Goal: Task Accomplishment & Management: Use online tool/utility

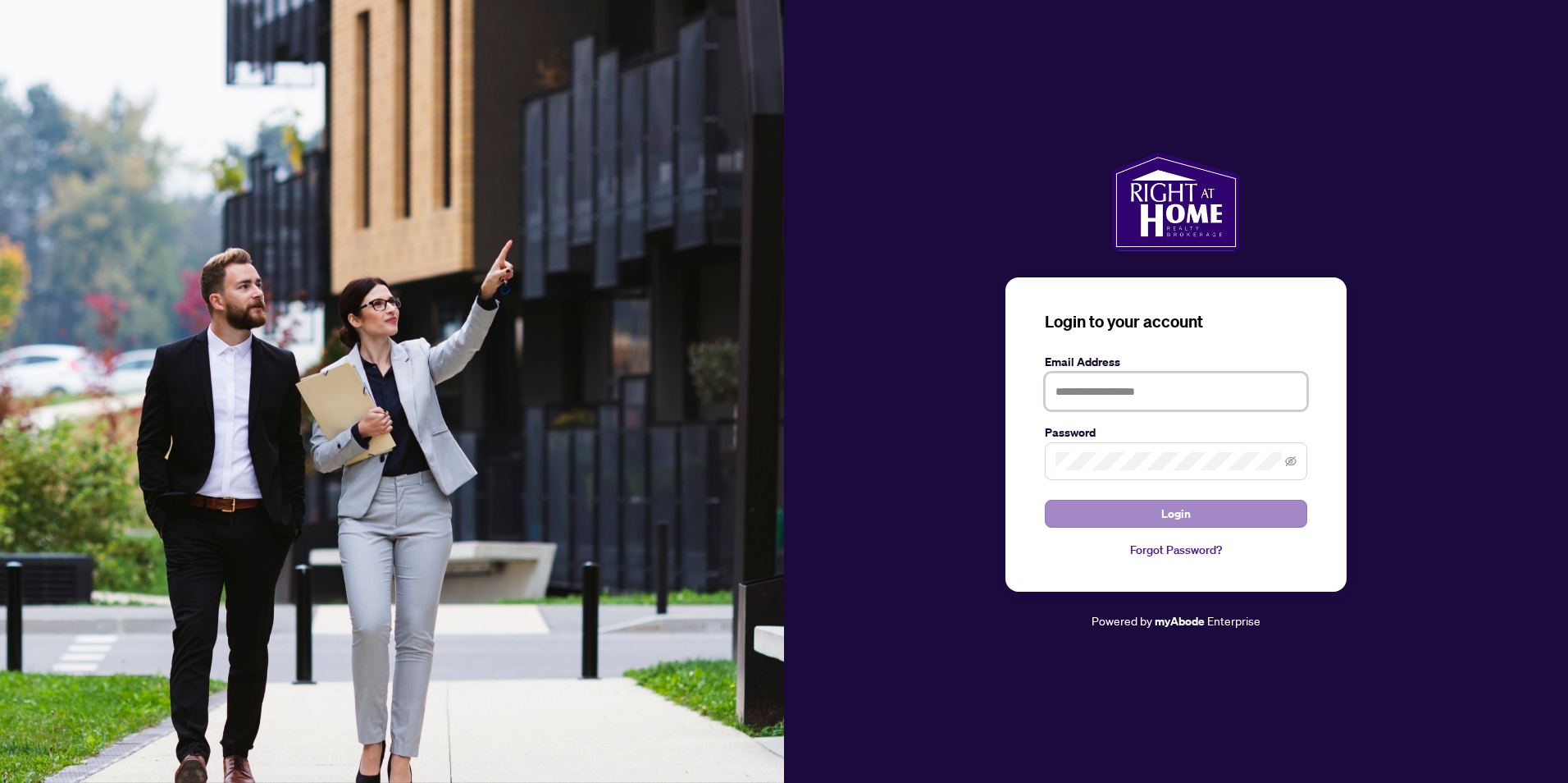
type input "**********"
click at [1271, 526] on button "Login" at bounding box center [1176, 513] width 262 height 28
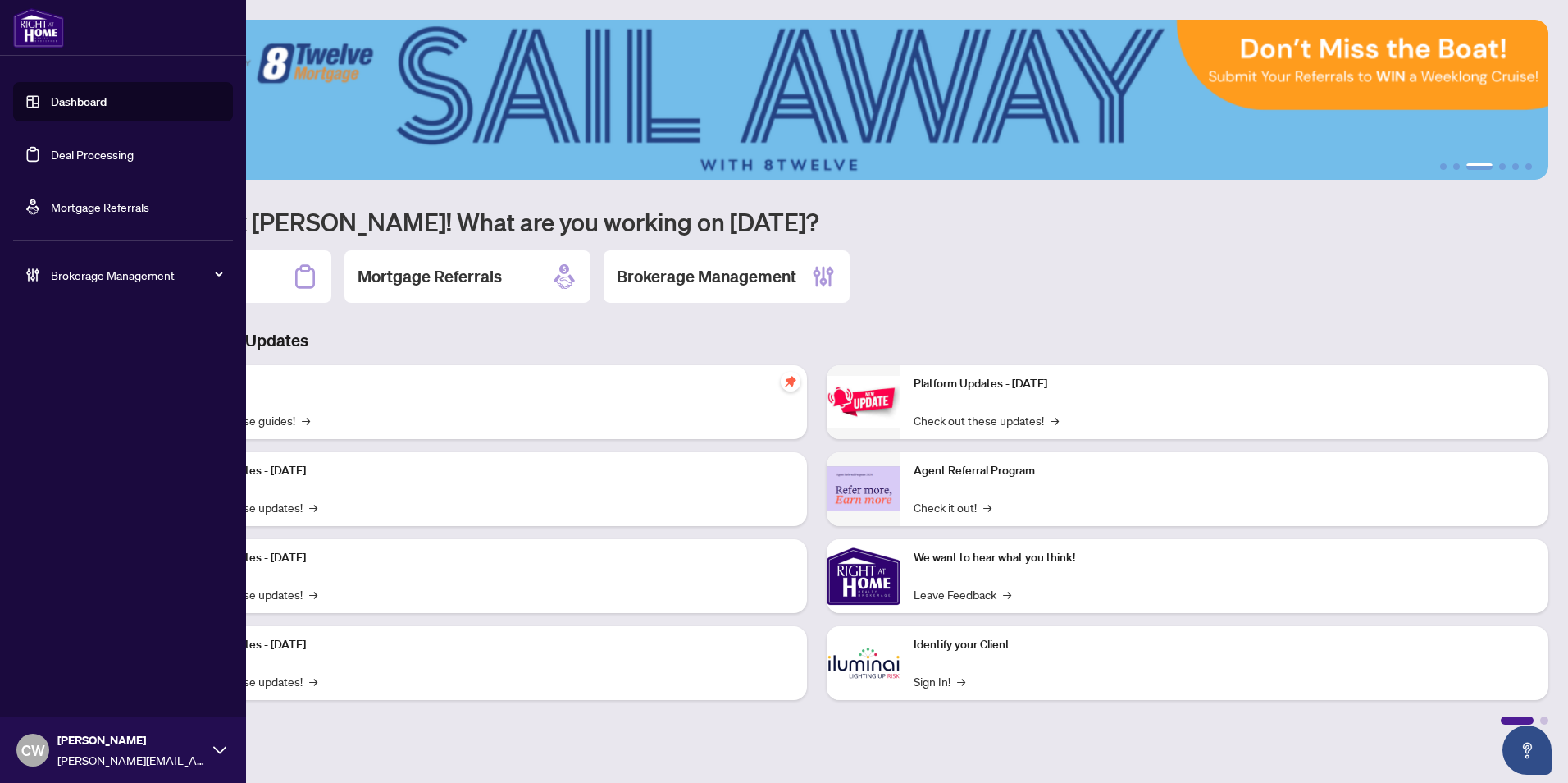
click at [51, 162] on link "Deal Processing" at bounding box center [92, 154] width 83 height 15
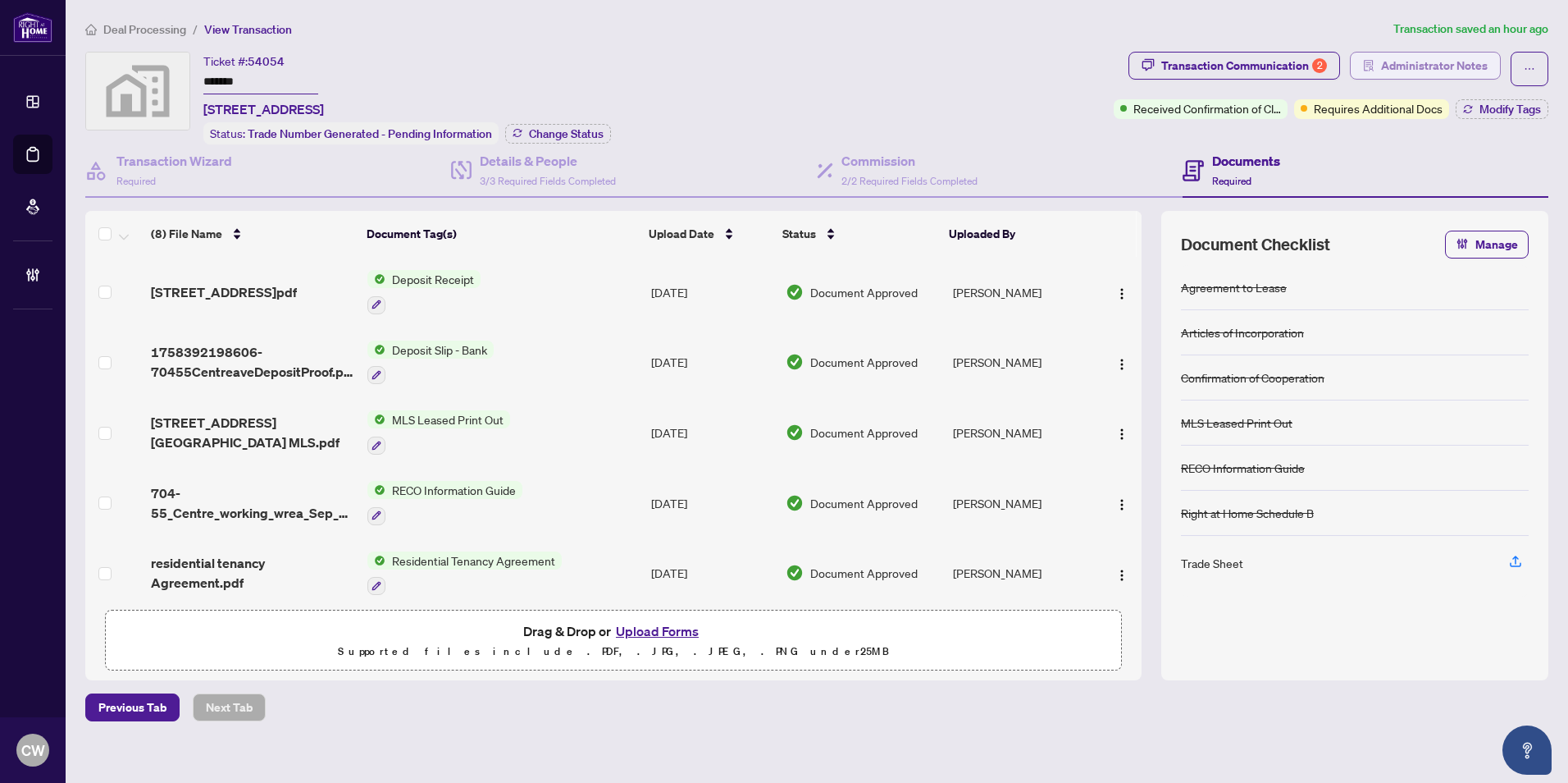
click at [1436, 58] on span "Administrator Notes" at bounding box center [1434, 65] width 107 height 26
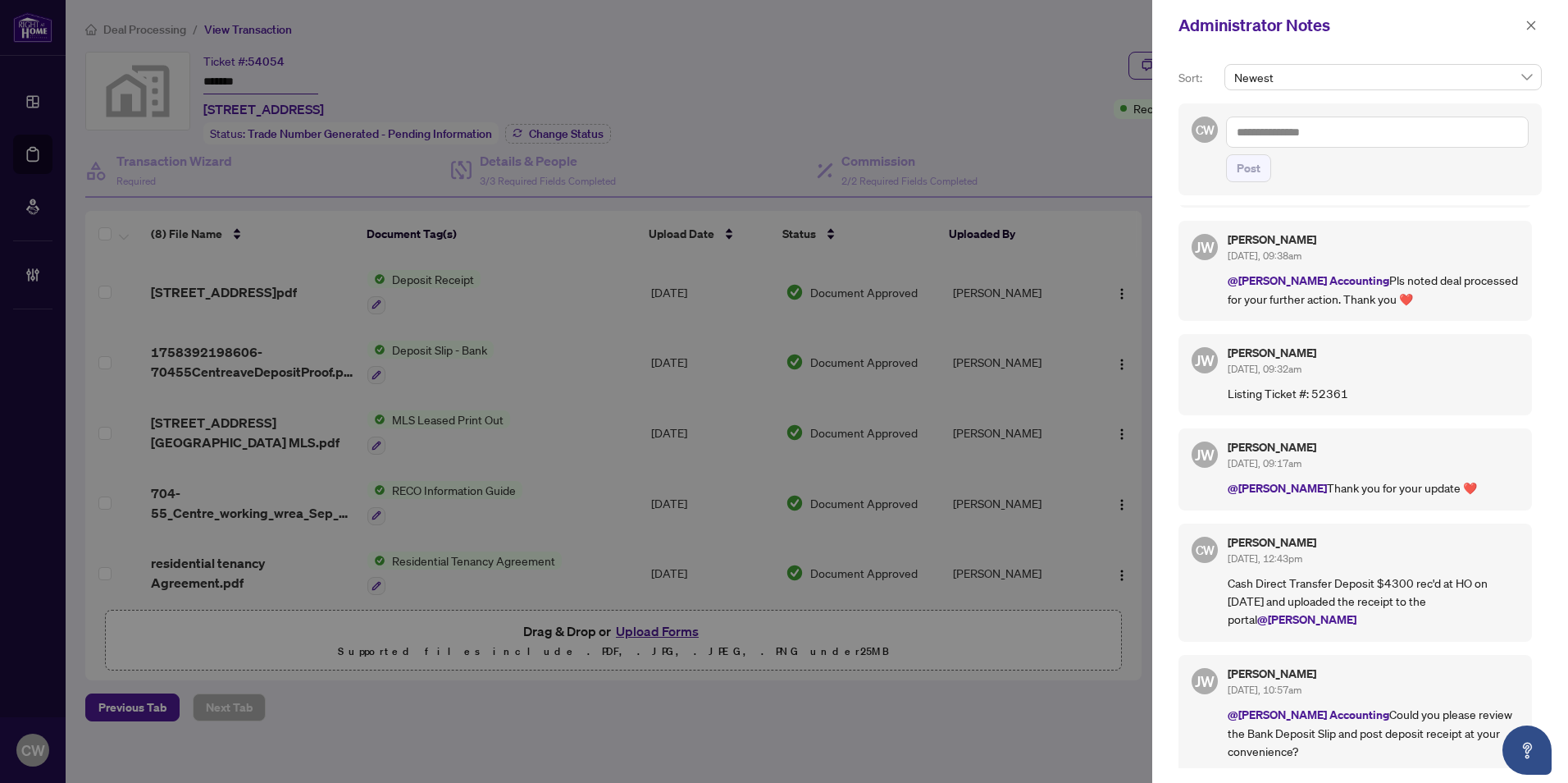
scroll to position [90, 0]
click at [1536, 23] on icon "close" at bounding box center [1531, 26] width 12 height 12
